Goal: Task Accomplishment & Management: Manage account settings

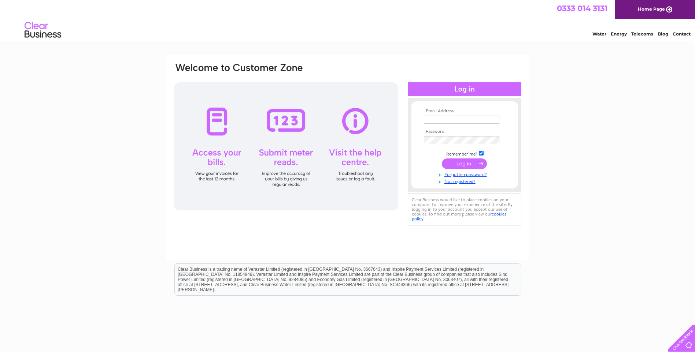
click at [427, 118] on input "text" at bounding box center [461, 120] width 75 height 8
type input "info@hannabros.com"
click at [464, 164] on input "submit" at bounding box center [464, 164] width 45 height 10
click at [465, 162] on input "submit" at bounding box center [464, 164] width 45 height 10
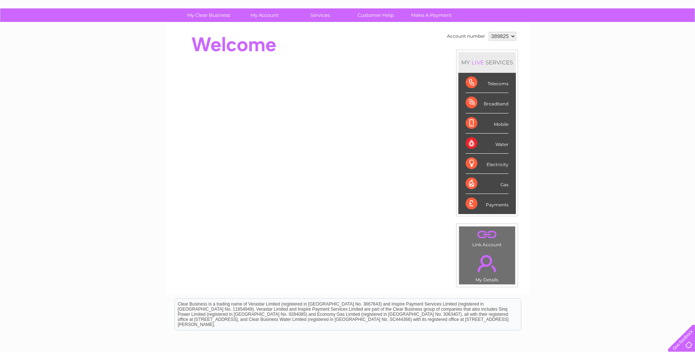
scroll to position [22, 0]
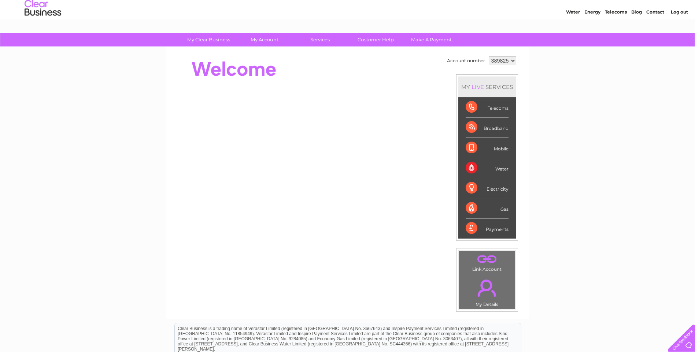
click at [492, 129] on div "Broadband" at bounding box center [486, 128] width 43 height 20
click at [472, 127] on div "Broadband" at bounding box center [486, 128] width 43 height 20
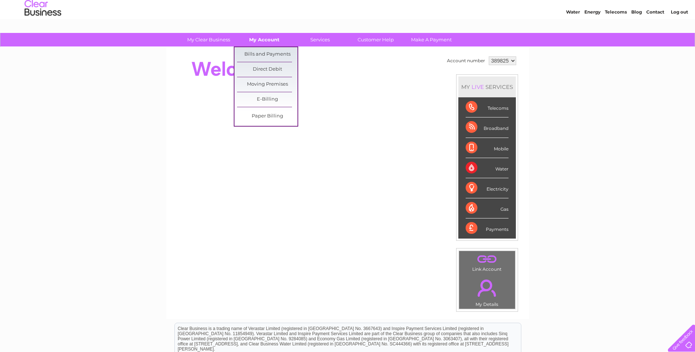
click at [271, 39] on link "My Account" at bounding box center [264, 40] width 60 height 14
click at [271, 51] on link "Bills and Payments" at bounding box center [267, 54] width 60 height 15
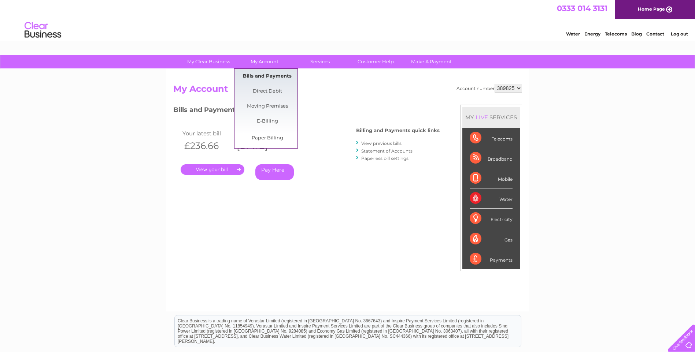
click at [263, 76] on link "Bills and Payments" at bounding box center [267, 76] width 60 height 15
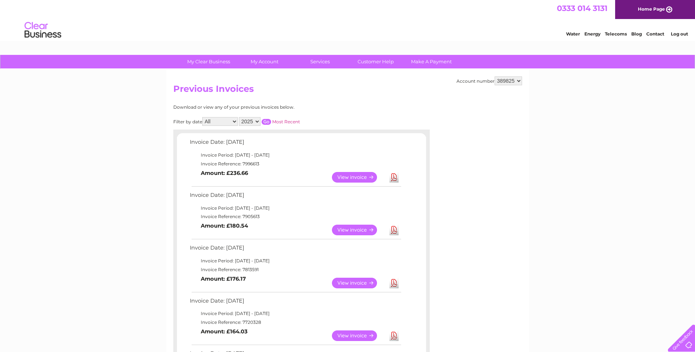
click at [358, 177] on link "View" at bounding box center [359, 177] width 54 height 11
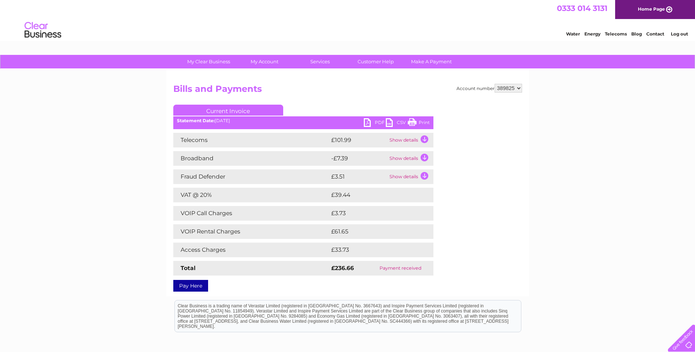
click at [372, 120] on link "PDF" at bounding box center [375, 123] width 22 height 11
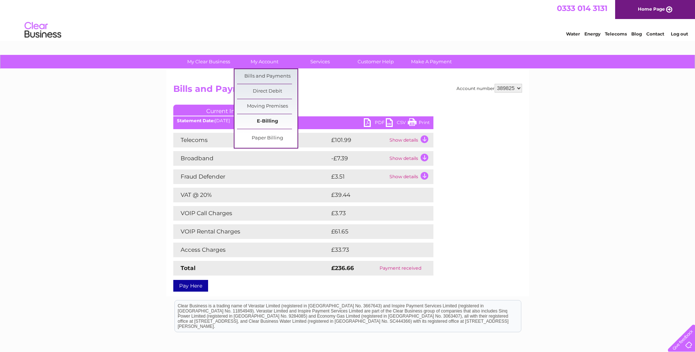
click at [268, 120] on link "E-Billing" at bounding box center [267, 121] width 60 height 15
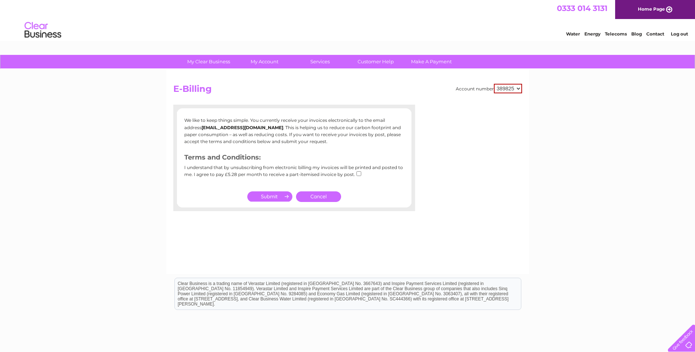
click at [316, 196] on link "Cancel" at bounding box center [318, 196] width 45 height 11
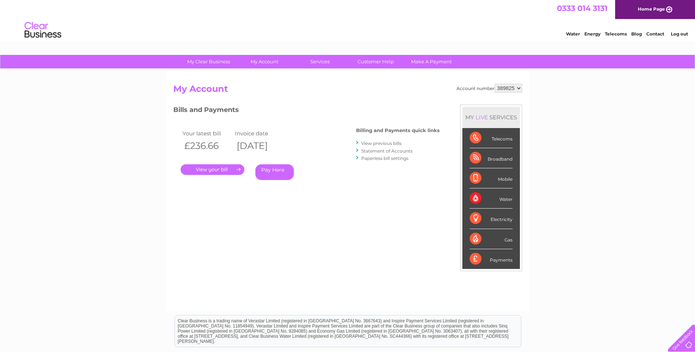
click at [368, 143] on link "View previous bills" at bounding box center [381, 143] width 40 height 5
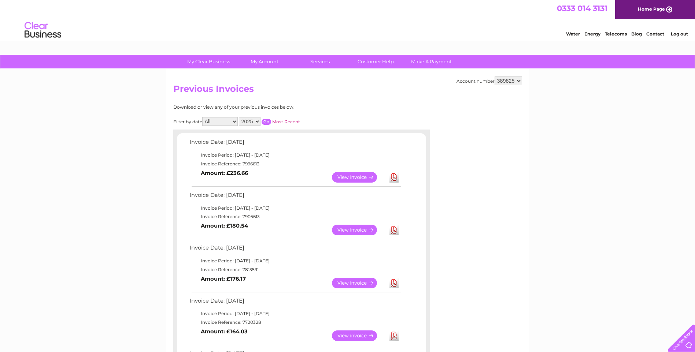
click at [675, 34] on link "Log out" at bounding box center [678, 33] width 17 height 5
